Goal: Task Accomplishment & Management: Complete application form

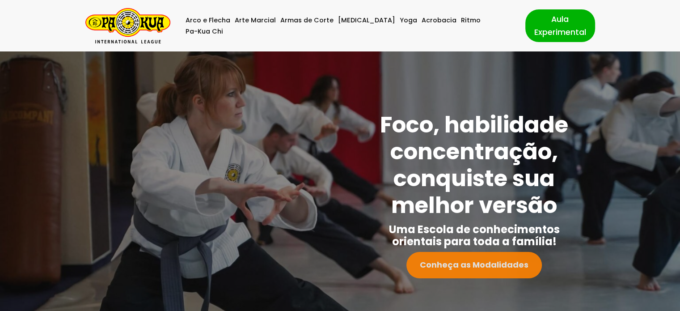
click at [478, 257] on link "Conheça as Modalidades" at bounding box center [473, 265] width 135 height 26
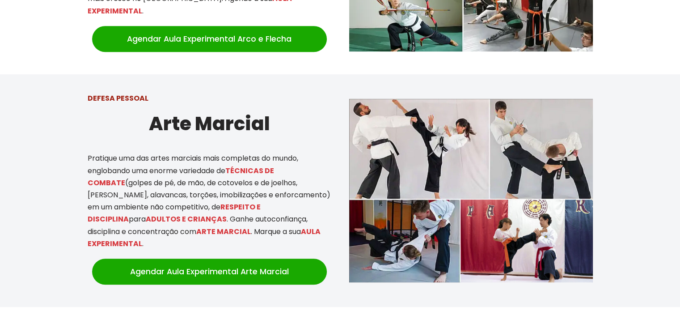
scroll to position [529, 0]
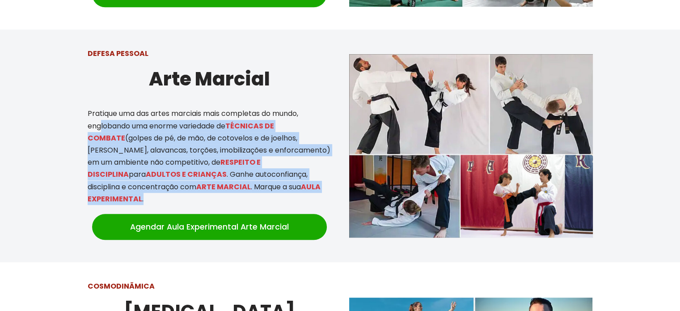
drag, startPoint x: 99, startPoint y: 112, endPoint x: 248, endPoint y: 188, distance: 167.1
click at [248, 188] on p "Pratique uma das artes marciais mais completas do mundo, englobando uma enorme …" at bounding box center [210, 155] width 244 height 97
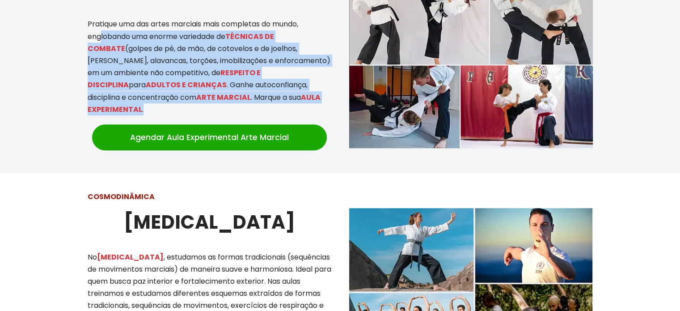
scroll to position [753, 0]
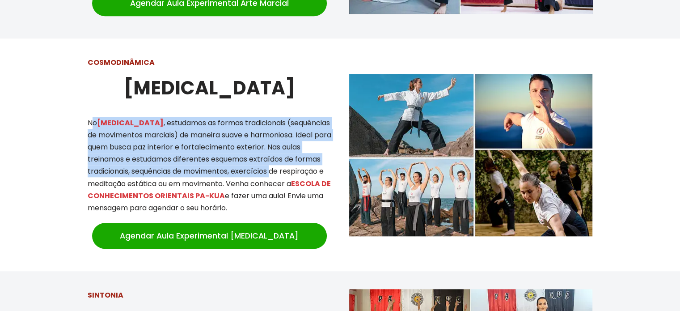
drag, startPoint x: 91, startPoint y: 111, endPoint x: 273, endPoint y: 167, distance: 189.8
click at [273, 167] on p "No [MEDICAL_DATA] , estudamos as formas tradicionais (sequências de movimentos …" at bounding box center [210, 165] width 244 height 97
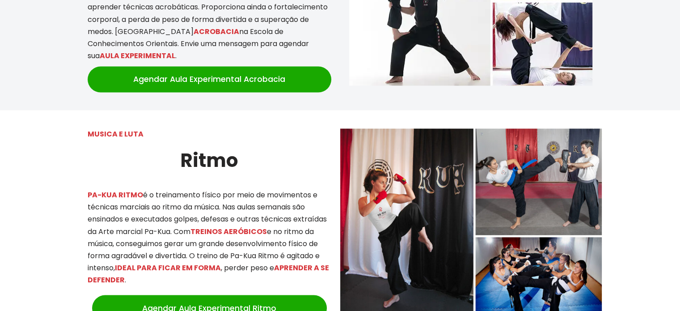
scroll to position [1557, 0]
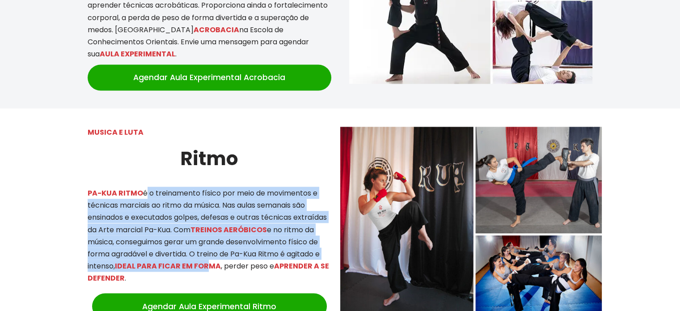
drag, startPoint x: 145, startPoint y: 172, endPoint x: 248, endPoint y: 237, distance: 122.2
click at [248, 237] on p "PA-KUA RITMO é o treinamento físico por meio de movimentos e técnicas marciais …" at bounding box center [210, 234] width 244 height 97
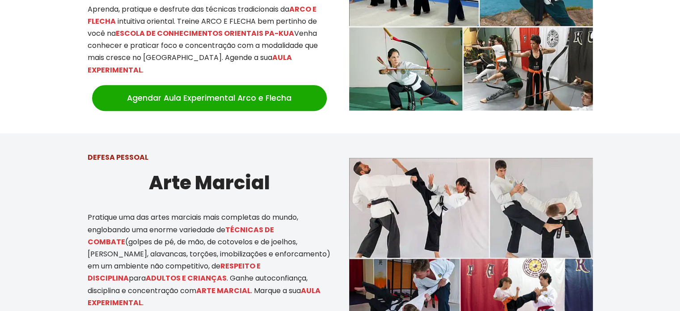
scroll to position [485, 0]
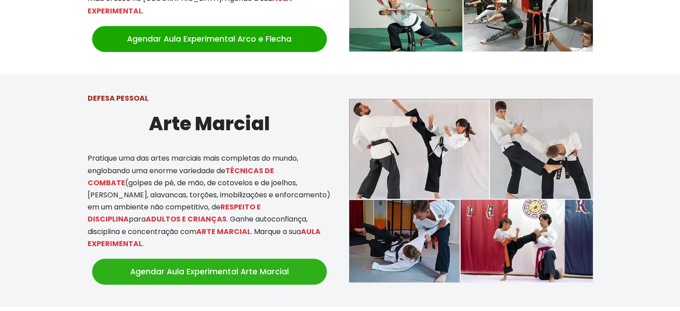
click at [209, 258] on link "Agendar Aula Experimental Arte Marcial" at bounding box center [209, 271] width 235 height 26
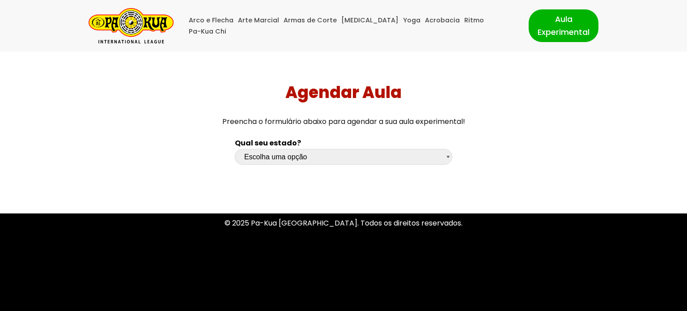
click at [332, 159] on select "Escolha uma opção Rio Grande do Sul Santa Catarina Paraná São Paulo Rio de Jane…" at bounding box center [343, 157] width 217 height 16
select select "pr"
click at [235, 149] on select "Escolha uma opção Rio Grande do Sul Santa Catarina Paraná São Paulo Rio de Jane…" at bounding box center [343, 157] width 217 height 16
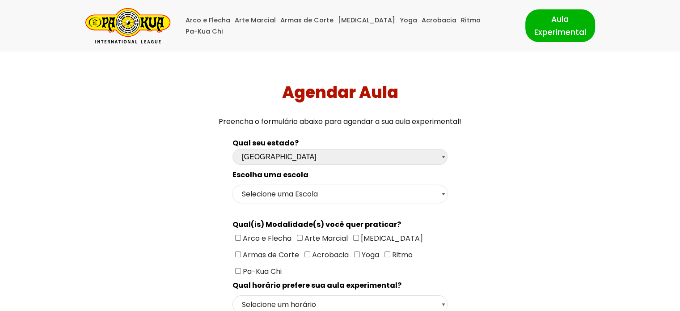
click at [304, 194] on select "Selecione uma Escola Curitiba - Escola Batel Curitiba - Escola Juvevê Fazenda R…" at bounding box center [339, 194] width 215 height 18
select select "Curitiba - Escola Juvevê"
click at [232, 185] on select "Selecione uma Escola Curitiba - Escola Batel Curitiba - Escola Juvevê Fazenda R…" at bounding box center [339, 194] width 215 height 18
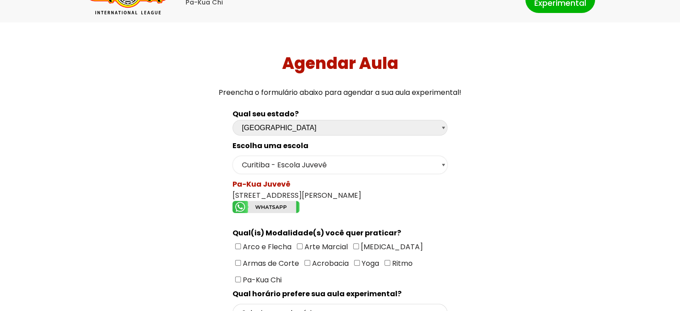
scroll to position [45, 0]
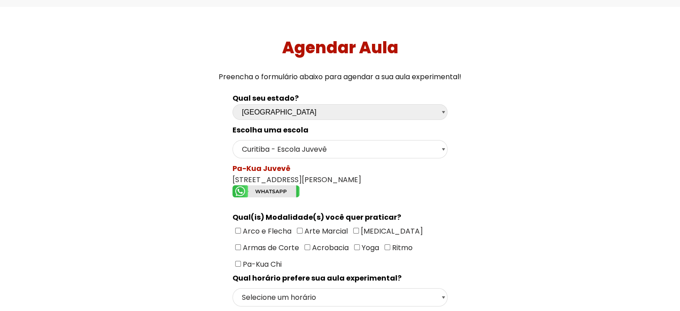
click at [308, 229] on span "Arte Marcial" at bounding box center [325, 231] width 45 height 10
click at [303, 229] on input"] "Arte Marcial" at bounding box center [300, 231] width 6 height 6
checkbox input"] "true"
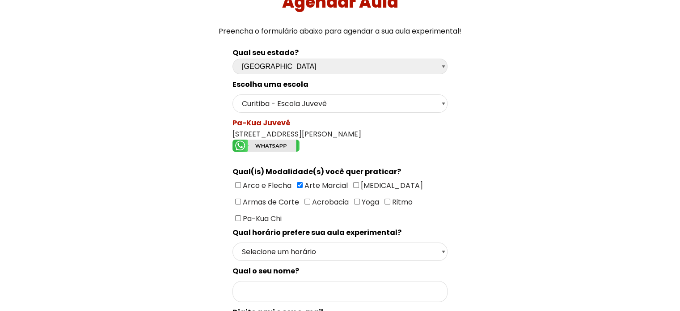
scroll to position [134, 0]
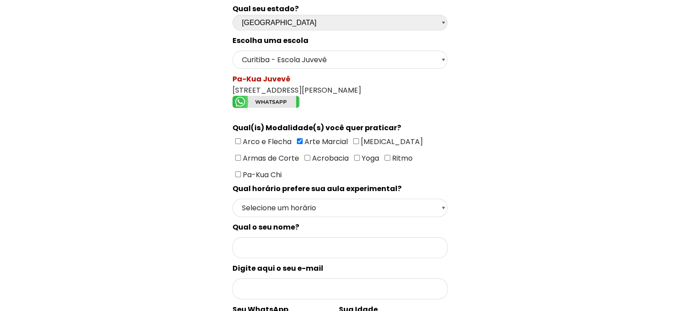
click at [384, 156] on input"] "Ritmo" at bounding box center [387, 158] width 6 height 6
checkbox input"] "true"
click at [327, 198] on select "Selecione um horário Manhã Tarde Noite" at bounding box center [339, 207] width 215 height 18
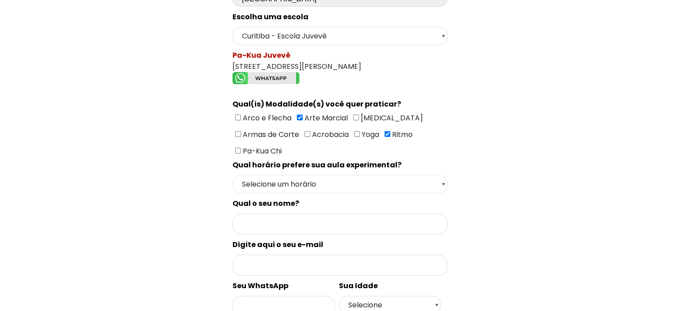
scroll to position [179, 0]
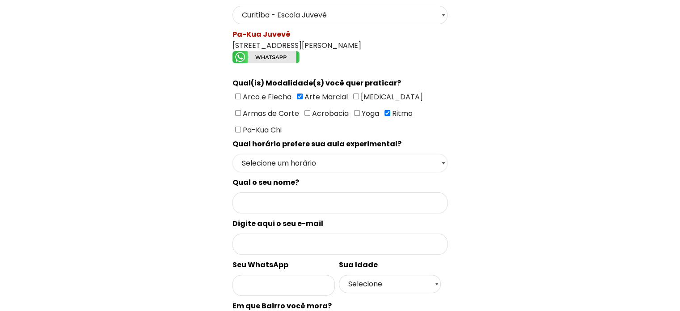
click at [333, 163] on select "Selecione um horário Manhã Tarde Noite" at bounding box center [339, 163] width 215 height 18
select select "Noite"
click at [232, 154] on select "Selecione um horário Manhã Tarde Noite" at bounding box center [339, 163] width 215 height 18
click at [295, 198] on input "Formulário de contacto" at bounding box center [339, 202] width 215 height 21
click at [388, 110] on input"] "Ritmo" at bounding box center [387, 113] width 6 height 6
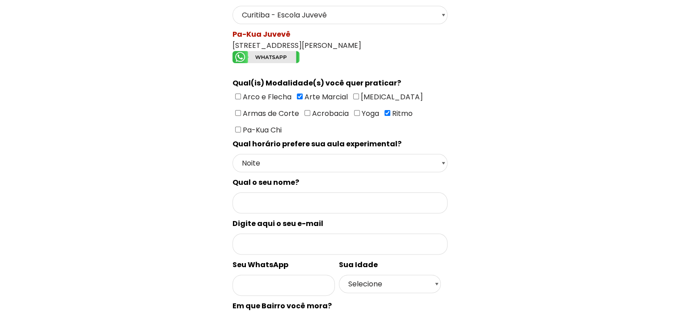
checkbox input"] "false"
click at [300, 194] on input "Formulário de contacto" at bounding box center [339, 202] width 215 height 21
type input "Maria Camargo"
type input "41999311691"
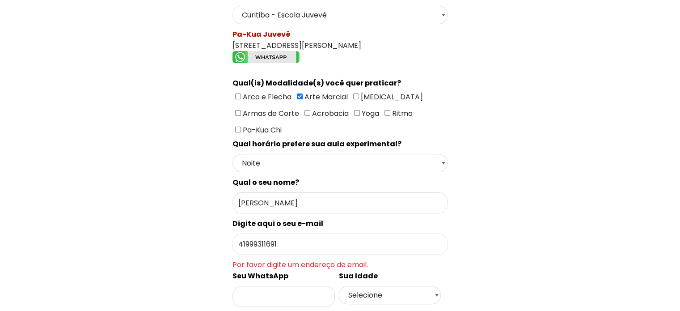
click at [273, 238] on input "41999311691" at bounding box center [339, 243] width 215 height 21
click at [274, 238] on input "41999311691" at bounding box center [339, 243] width 215 height 21
type input "mecamargo@outlook.com"
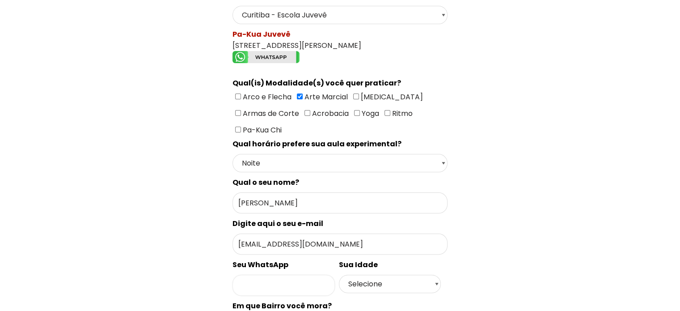
paste input "41999311691"
type input "41999311691"
click at [393, 274] on select "Selecione 18 19 20 21 22 23 24 25 26 27 28 29 30 31 32 33 34 35 36 37 38 39 40 …" at bounding box center [390, 283] width 102 height 18
click at [321, 274] on input "41999311691" at bounding box center [283, 284] width 102 height 21
click at [360, 278] on select "Selecione 18 19 20 21 22 23 24 25 26 27 28 29 30 31 32 33 34 35 36 37 38 39 40 …" at bounding box center [390, 283] width 102 height 18
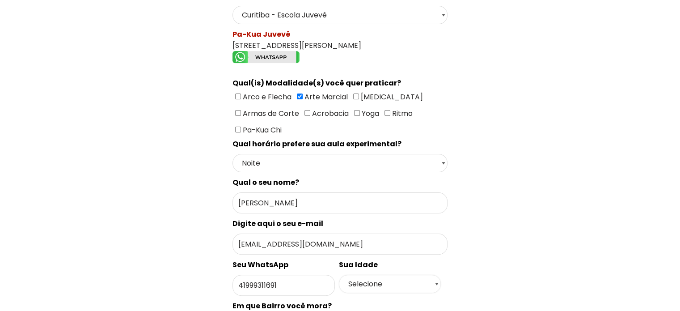
select select "24"
click at [339, 274] on select "Selecione 18 19 20 21 22 23 24 25 26 27 28 29 30 31 32 33 34 35 36 37 38 39 40 …" at bounding box center [390, 283] width 102 height 18
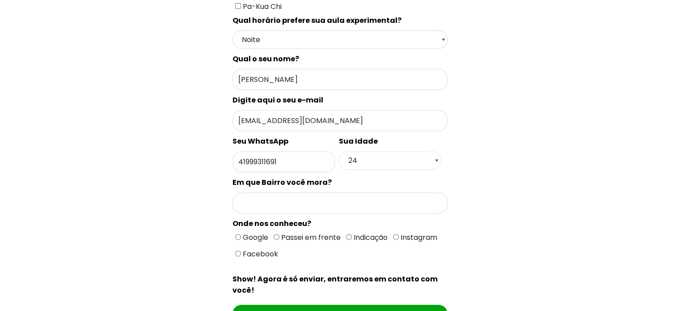
scroll to position [358, 0]
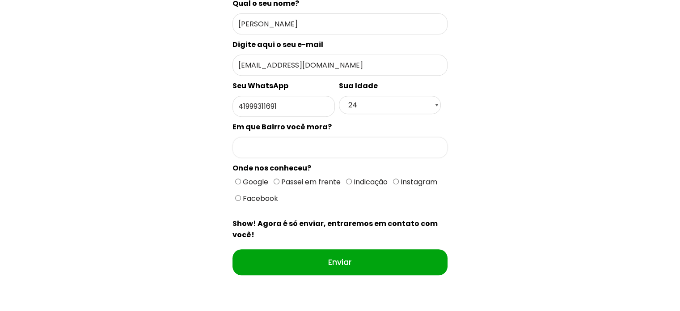
click at [283, 137] on input "Formulário de contacto" at bounding box center [339, 147] width 215 height 21
type input "Hugo Lange"
click at [287, 177] on span "Passei em frente" at bounding box center [309, 182] width 61 height 10
click at [279, 178] on input "Passei em frente" at bounding box center [277, 181] width 6 height 6
radio input "true"
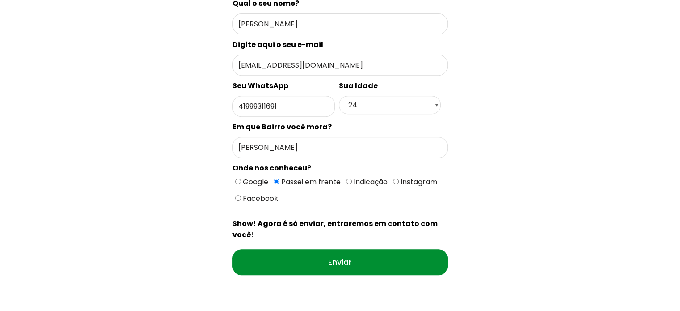
click at [316, 249] on input "Enviar" at bounding box center [339, 262] width 215 height 26
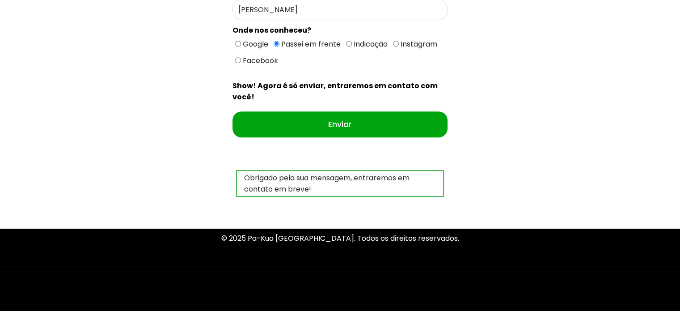
scroll to position [460, 0]
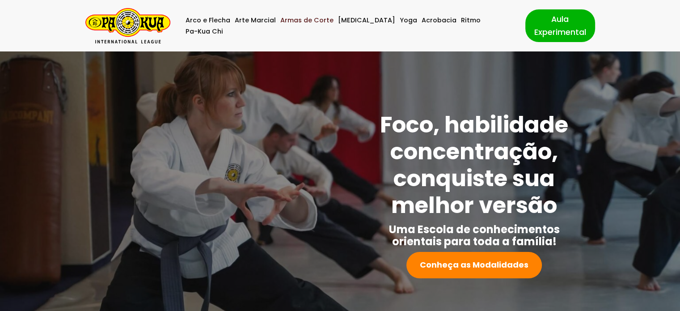
click at [308, 25] on link "Armas de Corte" at bounding box center [306, 20] width 53 height 11
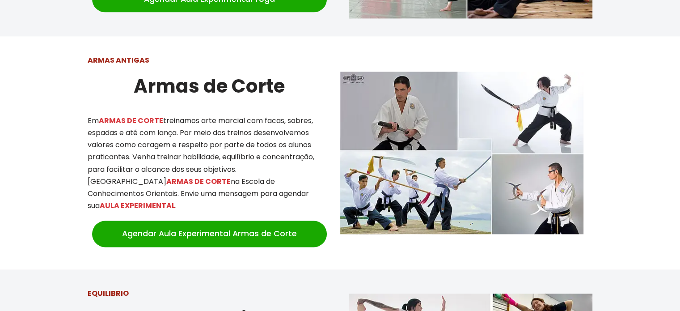
scroll to position [1212, 0]
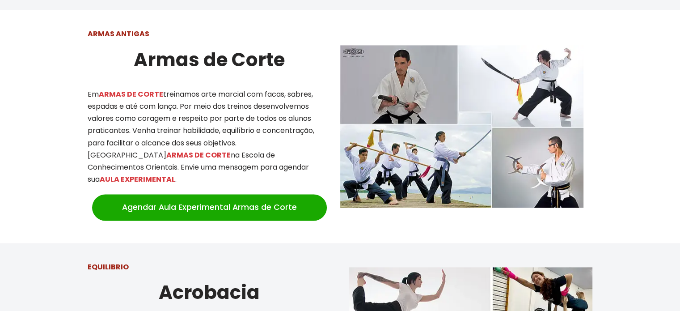
click at [498, 182] on img at bounding box center [461, 126] width 243 height 162
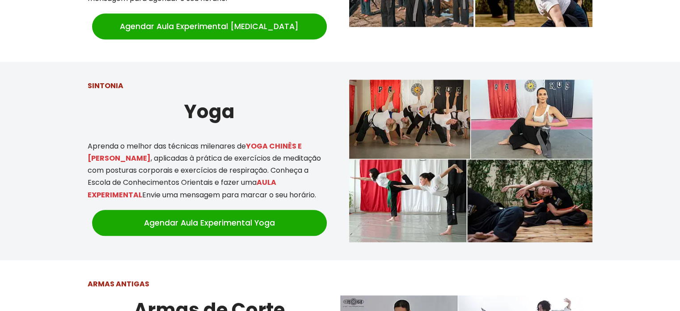
scroll to position [854, 0]
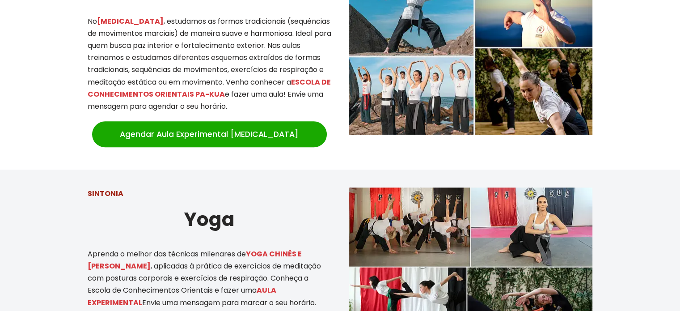
click at [104, 178] on div "SINTONIA Yoga Aprenda o melhor das técnicas milenares de YOGA CHINÊS E QI GONG …" at bounding box center [209, 268] width 261 height 180
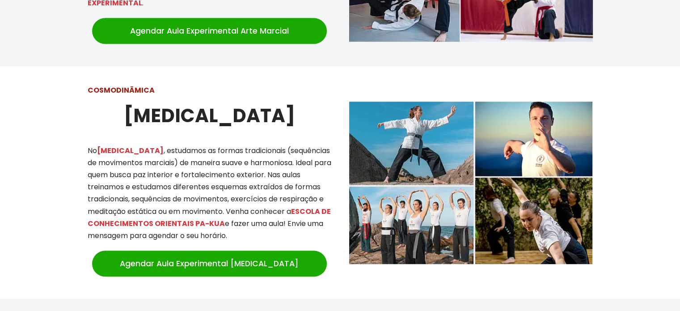
scroll to position [720, 0]
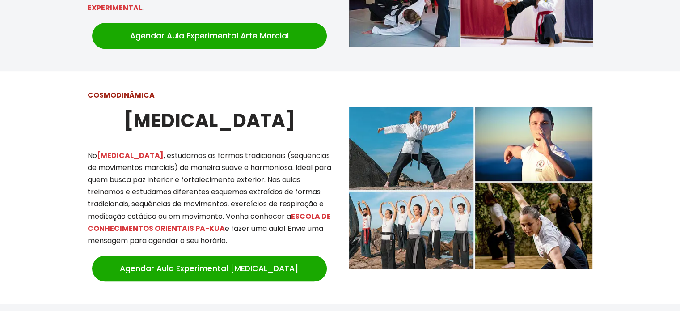
click at [198, 116] on strong "[MEDICAL_DATA]" at bounding box center [209, 120] width 171 height 26
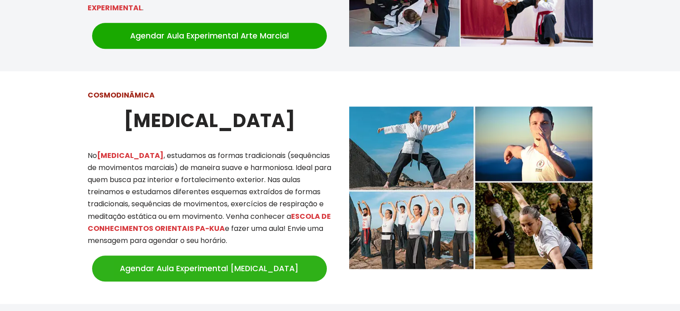
click at [122, 255] on link "Agendar Aula Experimental [MEDICAL_DATA]" at bounding box center [209, 268] width 235 height 26
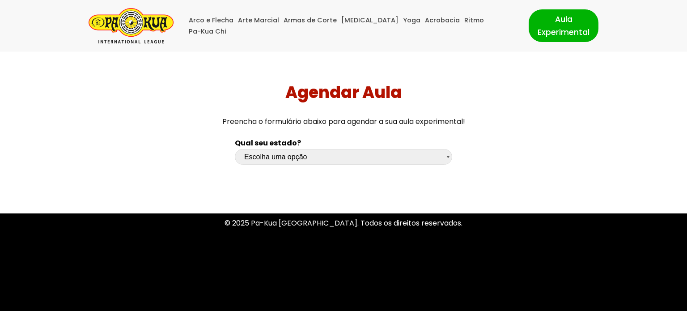
click at [128, 27] on img "Pa-Kua Brasil Uma Escola de conhecimentos orientais para toda a família. Foco, …" at bounding box center [131, 25] width 85 height 35
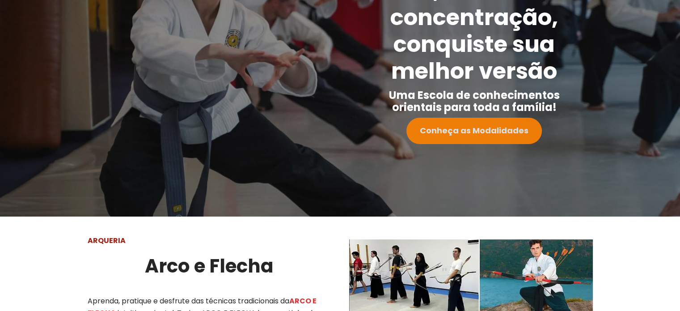
click at [487, 133] on strong "Conheça as Modalidades" at bounding box center [474, 130] width 109 height 11
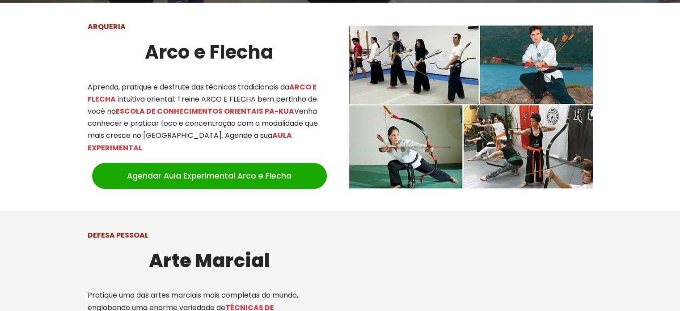
scroll to position [350, 0]
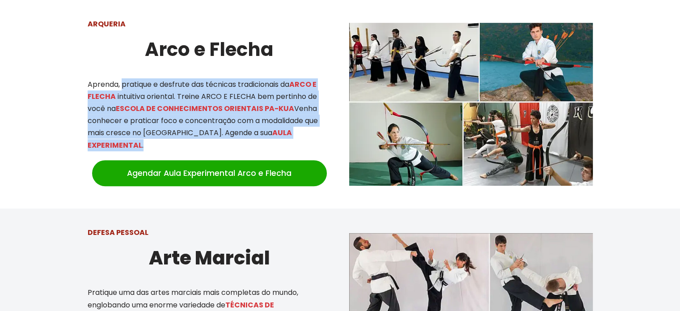
drag, startPoint x: 121, startPoint y: 84, endPoint x: 312, endPoint y: 143, distance: 200.3
click at [312, 143] on div "ARQUERIA Arco e Flecha Aprenda, pratique e desfrute das técnicas tradicionais d…" at bounding box center [209, 104] width 261 height 190
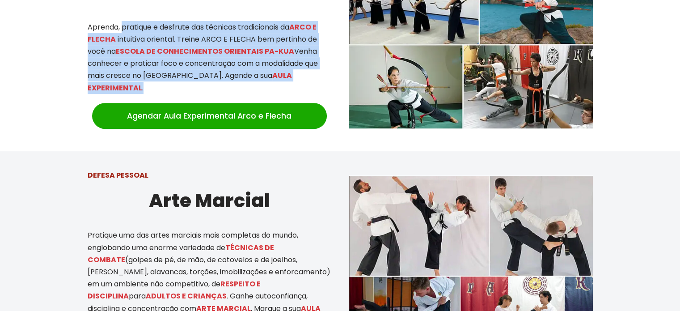
scroll to position [485, 0]
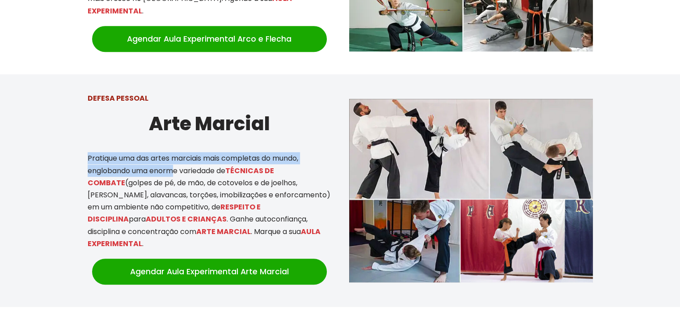
drag, startPoint x: 125, startPoint y: 156, endPoint x: 175, endPoint y: 164, distance: 51.1
click at [175, 164] on div "DEFESA PESSOAL Arte Marcial Pratique uma das artes marciais mais completas do m…" at bounding box center [209, 190] width 261 height 215
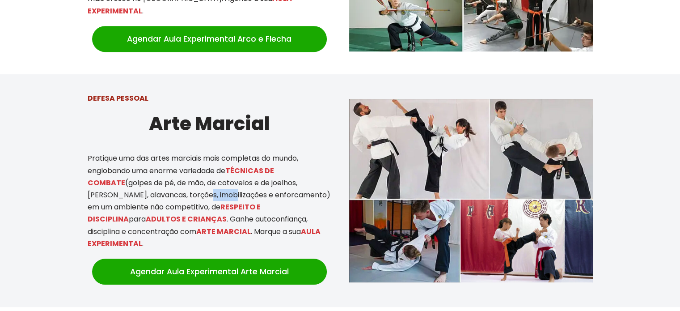
drag, startPoint x: 174, startPoint y: 183, endPoint x: 194, endPoint y: 183, distance: 20.1
click at [194, 183] on p "Pratique uma das artes marciais mais completas do mundo, englobando uma enorme …" at bounding box center [210, 200] width 244 height 97
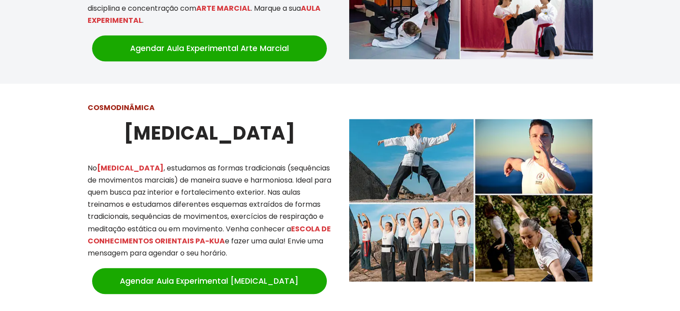
scroll to position [753, 0]
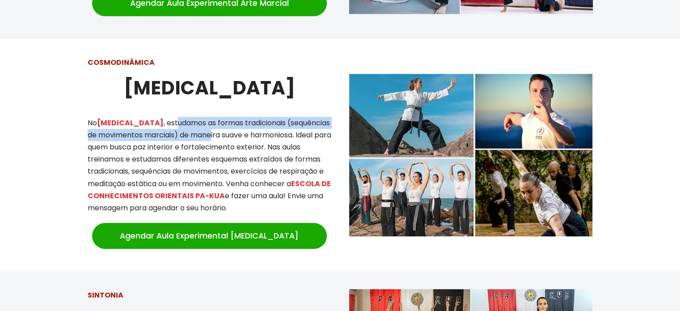
drag, startPoint x: 143, startPoint y: 111, endPoint x: 202, endPoint y: 120, distance: 59.7
click at [202, 120] on p "No [MEDICAL_DATA] , estudamos as formas tradicionais (sequências de movimentos …" at bounding box center [210, 165] width 244 height 97
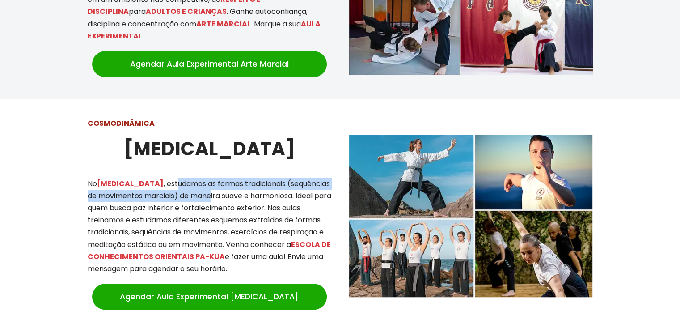
scroll to position [708, 0]
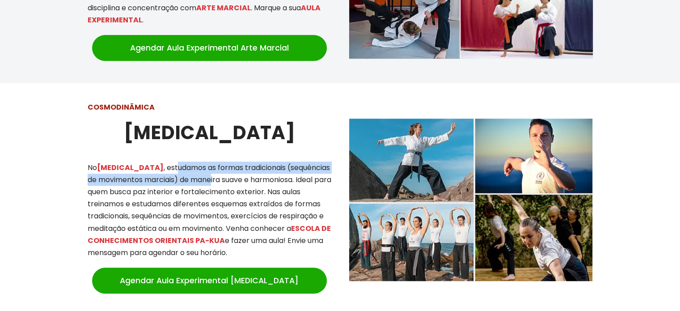
click at [157, 161] on p "No [MEDICAL_DATA] , estudamos as formas tradicionais (sequências de movimentos …" at bounding box center [210, 209] width 244 height 97
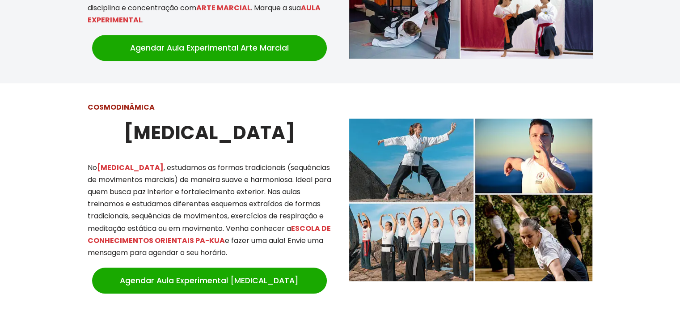
drag, startPoint x: 139, startPoint y: 157, endPoint x: 265, endPoint y: 240, distance: 151.0
click at [265, 240] on p "No [MEDICAL_DATA] , estudamos as formas tradicionais (sequências de movimentos …" at bounding box center [210, 209] width 244 height 97
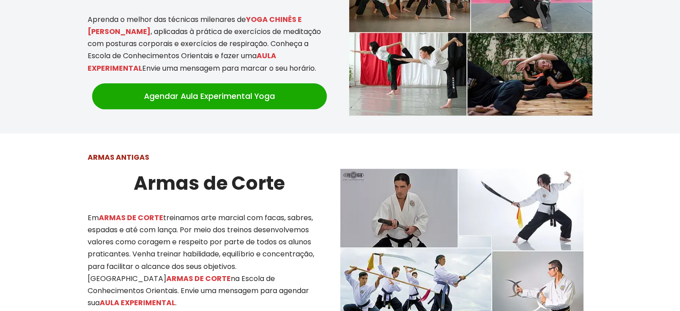
scroll to position [1155, 0]
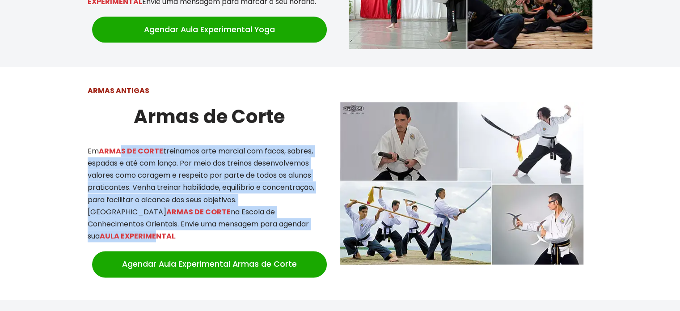
drag, startPoint x: 132, startPoint y: 139, endPoint x: 254, endPoint y: 215, distance: 143.4
click at [254, 215] on p "Em ARMAS DE CORTE treinamos arte marcial com facas, sabres, espadas e até com l…" at bounding box center [210, 193] width 244 height 97
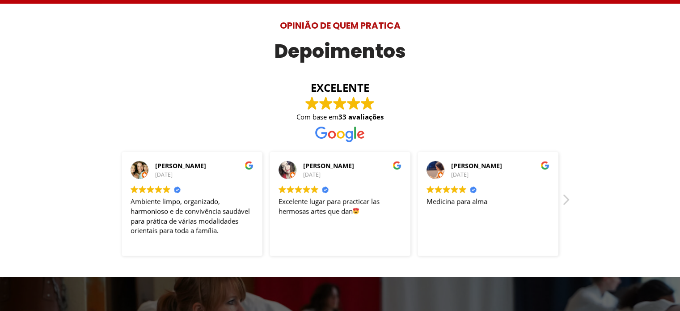
scroll to position [2407, 0]
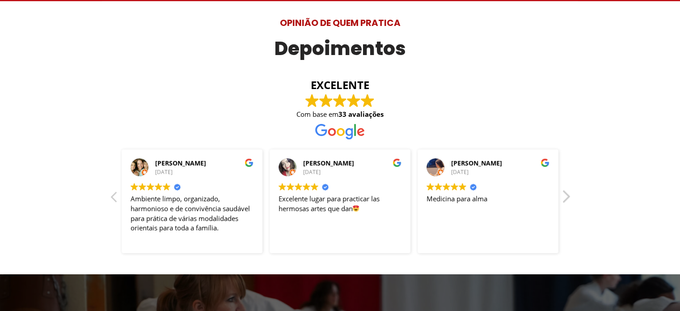
click at [567, 189] on div "Próxima avaliação" at bounding box center [565, 199] width 11 height 21
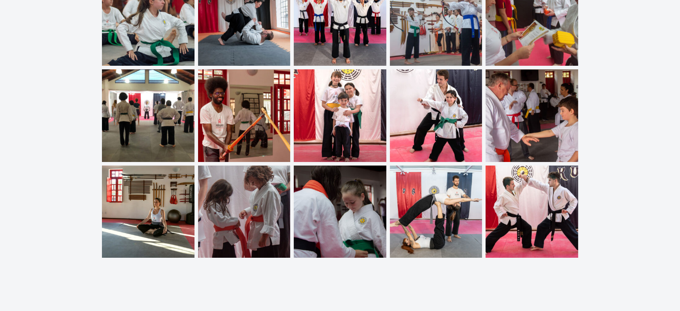
scroll to position [3122, 0]
